Goal: Task Accomplishment & Management: Complete application form

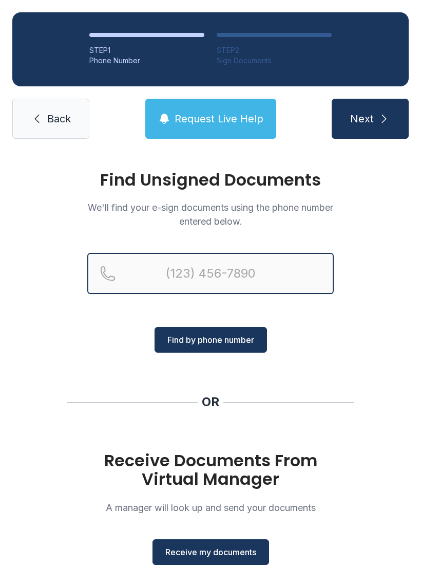
click at [210, 263] on input "Reservation phone number" at bounding box center [210, 273] width 247 height 41
type input "("
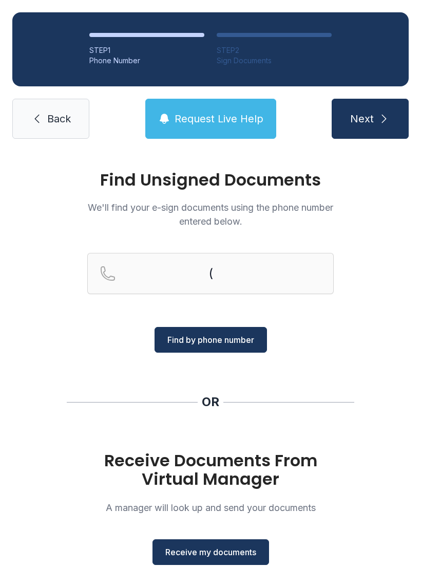
click at [407, 255] on div "Find Unsigned Documents We'll find your e-sign documents using the phone number…" at bounding box center [210, 378] width 421 height 455
click at [227, 559] on button "Receive my documents" at bounding box center [211, 552] width 117 height 26
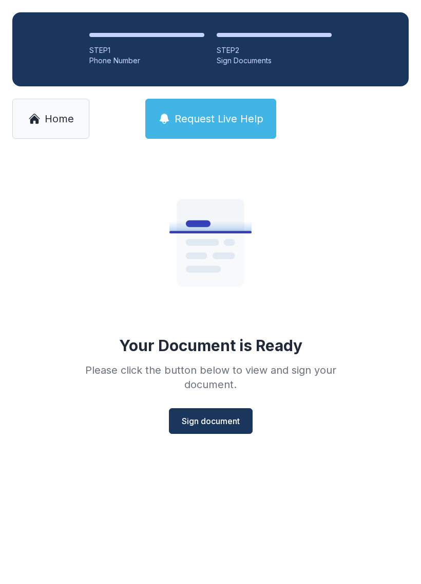
click at [211, 418] on span "Sign document" at bounding box center [211, 421] width 58 height 12
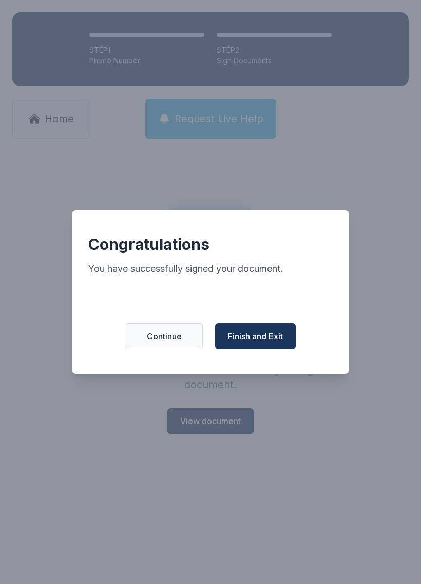
click at [163, 341] on span "Continue" at bounding box center [164, 336] width 35 height 12
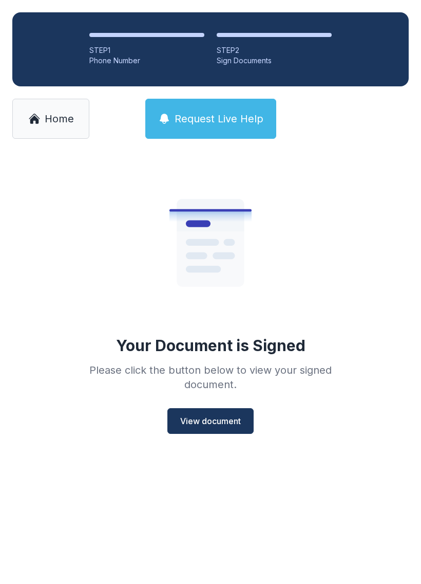
click at [216, 415] on span "View document" at bounding box center [210, 421] width 61 height 12
click at [220, 415] on span "View document" at bounding box center [210, 421] width 61 height 12
click at [214, 415] on span "View document" at bounding box center [210, 421] width 61 height 12
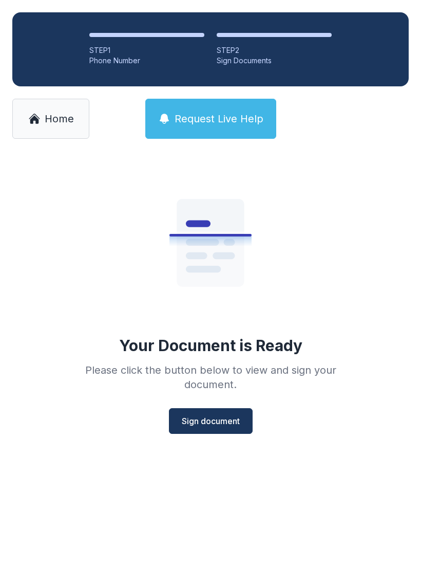
click at [57, 106] on link "Home" at bounding box center [50, 119] width 77 height 40
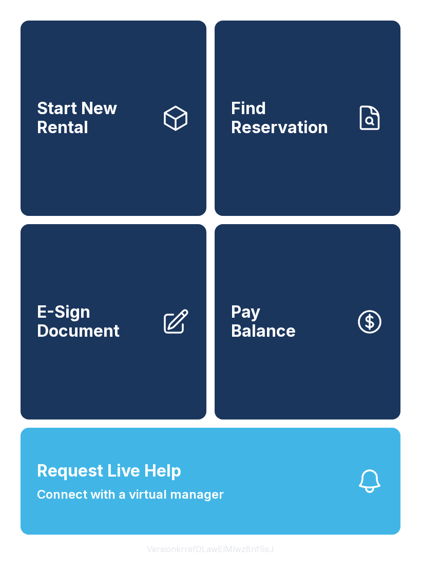
click at [115, 360] on link "E-Sign Document" at bounding box center [114, 321] width 186 height 195
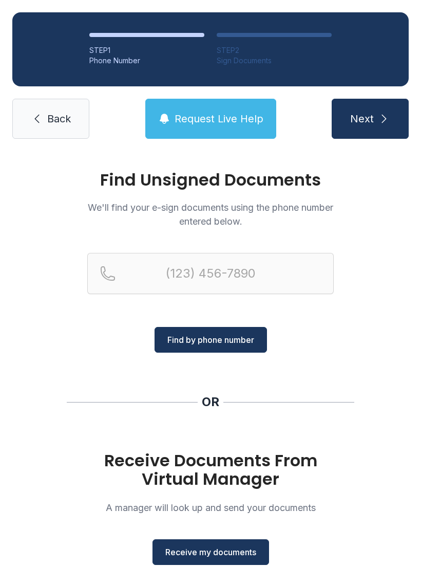
click at [220, 554] on span "Receive my documents" at bounding box center [210, 552] width 91 height 12
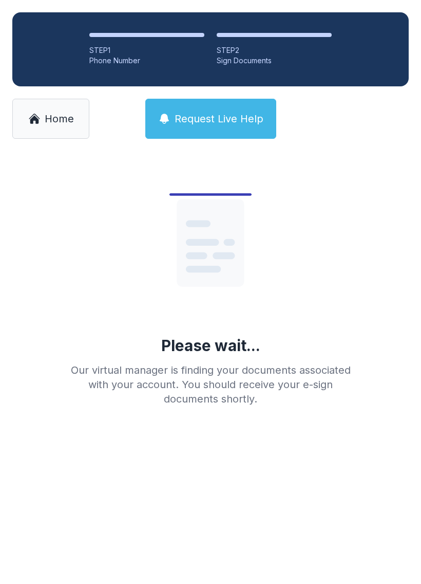
click at [50, 113] on span "Home" at bounding box center [59, 118] width 29 height 14
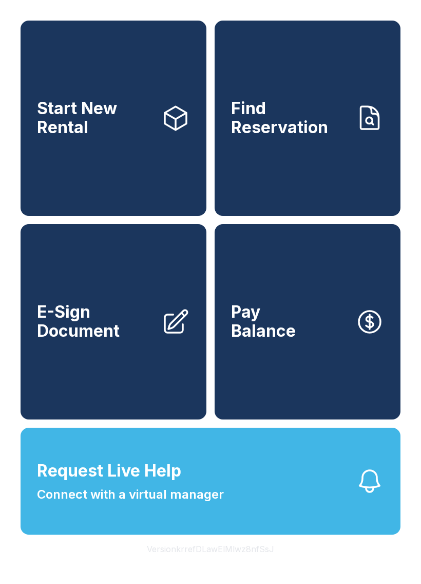
click at [116, 339] on span "E-Sign Document" at bounding box center [95, 322] width 116 height 38
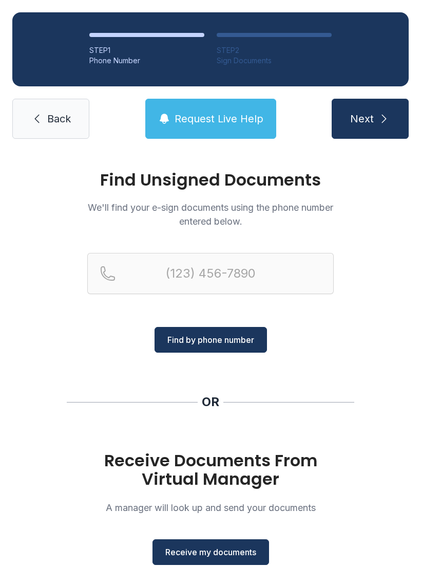
click at [221, 544] on button "Receive my documents" at bounding box center [211, 552] width 117 height 26
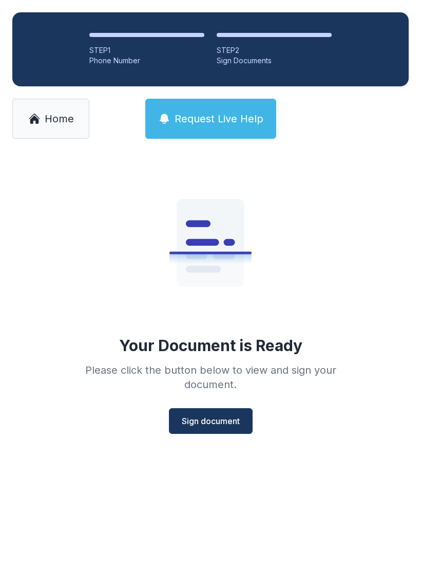
click at [212, 419] on span "Sign document" at bounding box center [211, 421] width 58 height 12
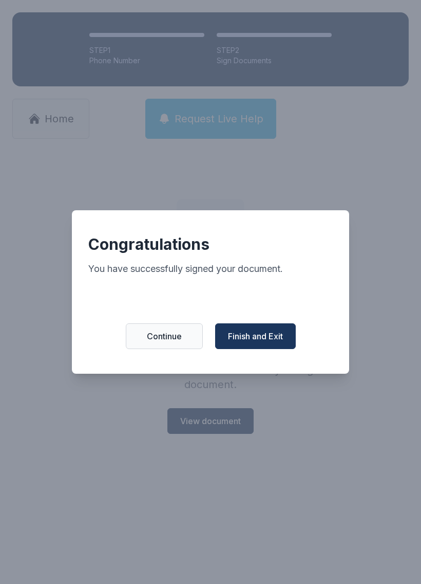
click at [262, 348] on button "Finish and Exit" at bounding box center [255, 336] width 81 height 26
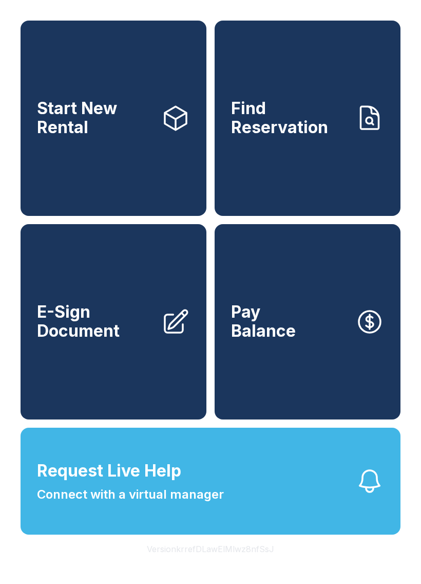
click at [128, 368] on link "E-Sign Document" at bounding box center [114, 321] width 186 height 195
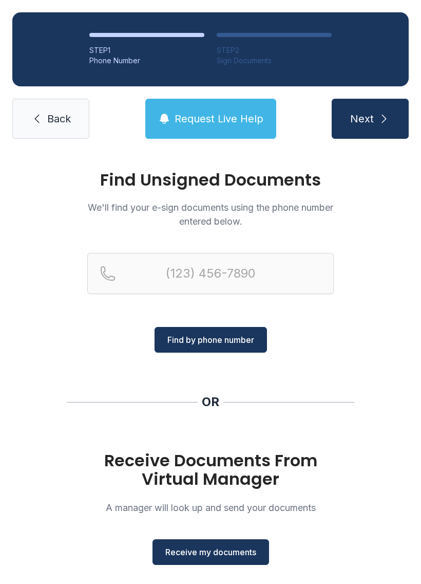
click at [228, 549] on span "Receive my documents" at bounding box center [210, 552] width 91 height 12
